Goal: Book appointment/travel/reservation

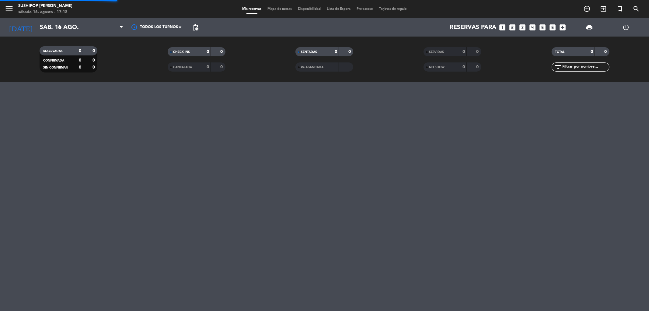
click at [99, 26] on span at bounding box center [95, 27] width 61 height 13
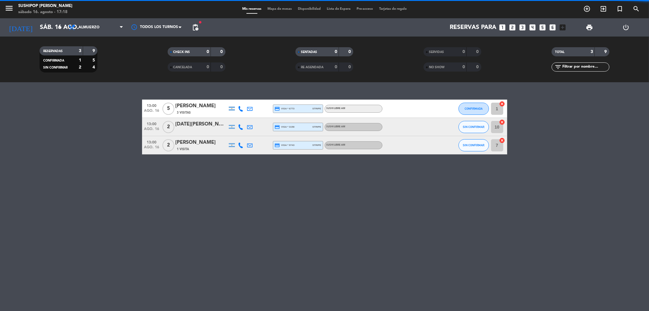
click at [99, 26] on span "Almuerzo" at bounding box center [88, 27] width 21 height 4
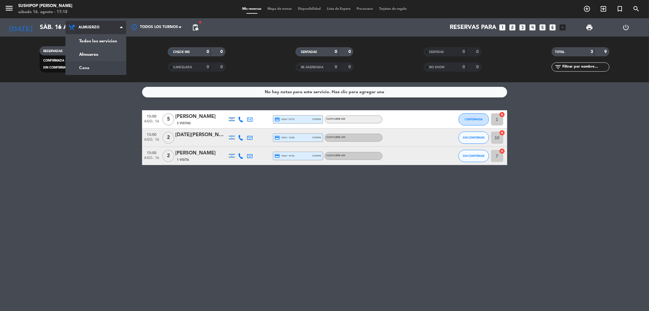
click at [106, 67] on div "menu Sushipop Izakaya - Vicente Lopez sábado 16. agosto - 17:18 Mis reservas Ma…" at bounding box center [324, 41] width 649 height 82
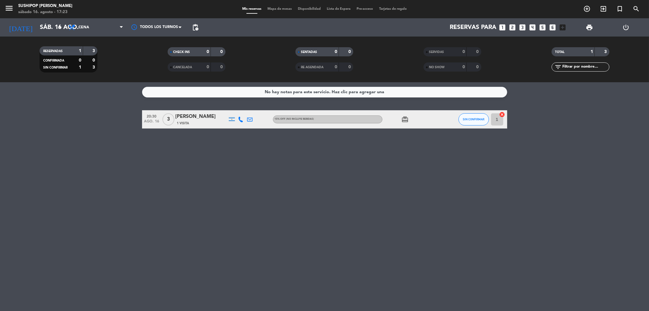
click at [169, 117] on span "3" at bounding box center [168, 119] width 12 height 12
click at [168, 117] on span "3" at bounding box center [168, 119] width 12 height 12
